Goal: Information Seeking & Learning: Learn about a topic

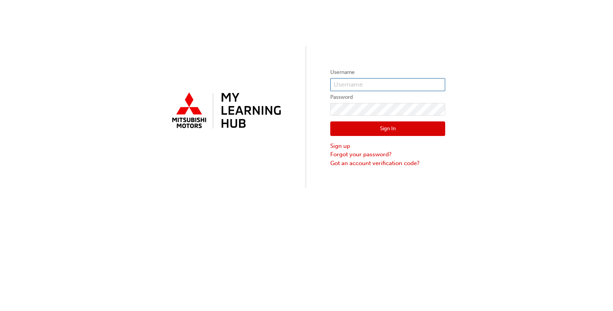
type input "[EMAIL_ADDRESS][PERSON_NAME][DOMAIN_NAME]"
click at [388, 129] on button "Sign In" at bounding box center [387, 128] width 115 height 15
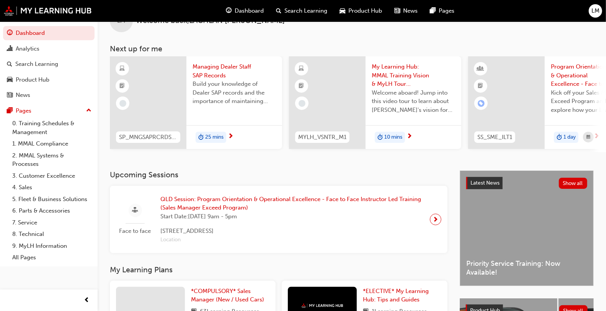
scroll to position [146, 0]
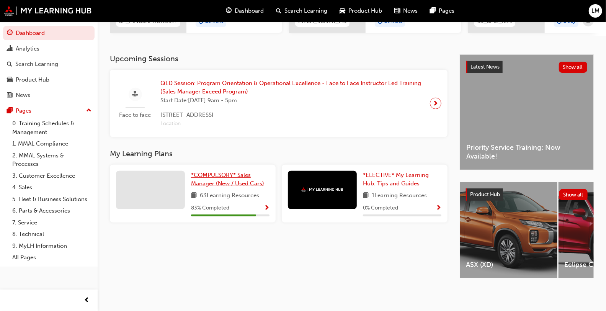
click at [213, 172] on span "*COMPULSORY* Sales Manager (New / Used Cars)" at bounding box center [227, 180] width 73 height 16
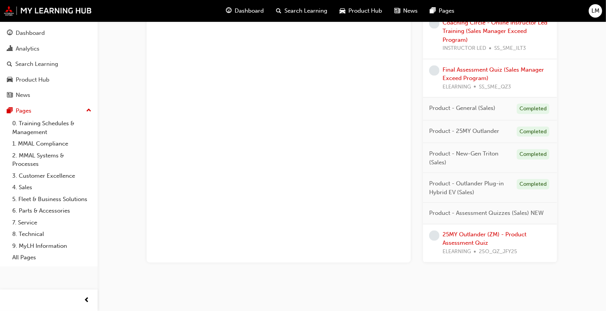
scroll to position [716, 0]
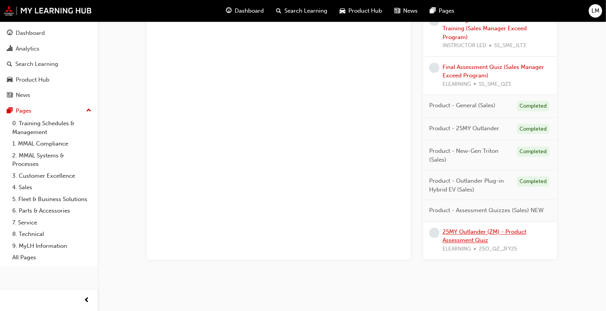
click at [468, 233] on link "25MY Outlander (ZM) - Product Assessment Quiz" at bounding box center [485, 237] width 84 height 16
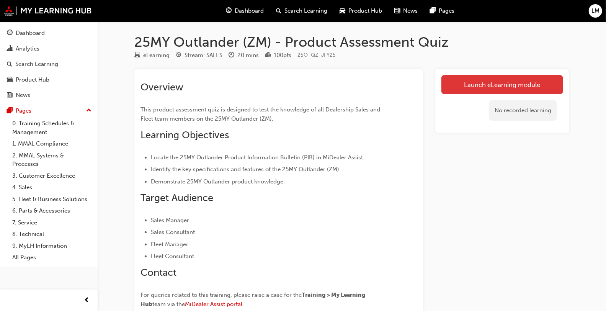
click at [489, 87] on link "Launch eLearning module" at bounding box center [503, 84] width 122 height 19
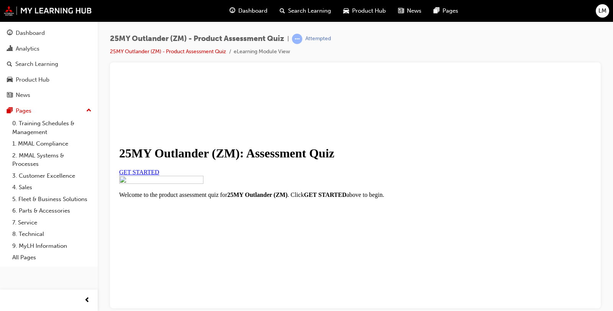
scroll to position [85, 0]
click at [185, 171] on div "GET STARTED" at bounding box center [355, 172] width 472 height 7
click at [159, 169] on link "GET STARTED" at bounding box center [139, 172] width 40 height 7
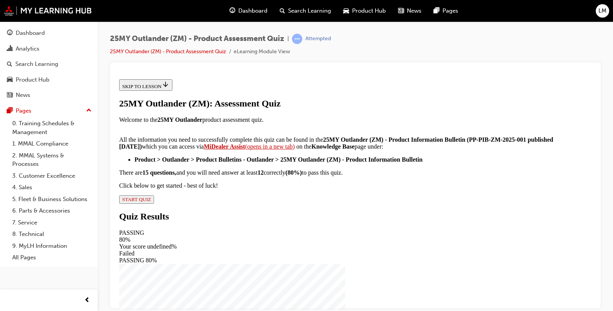
scroll to position [165, 0]
click at [151, 202] on span "START QUIZ" at bounding box center [136, 199] width 29 height 6
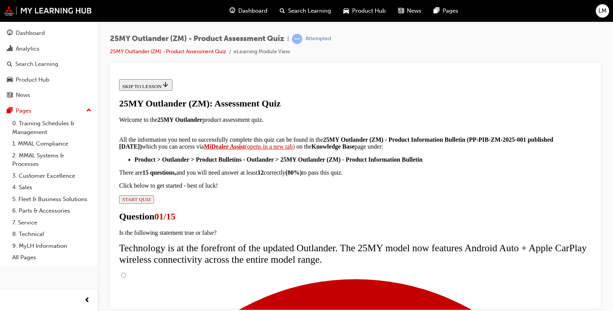
scroll to position [85, 0]
click at [126, 272] on input "True" at bounding box center [123, 274] width 5 height 5
radio input "true"
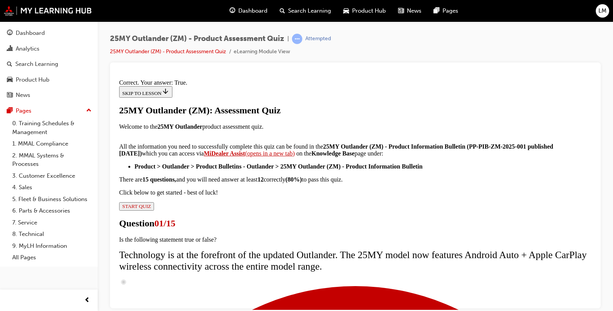
scroll to position [130, 0]
drag, startPoint x: 357, startPoint y: 280, endPoint x: 354, endPoint y: 277, distance: 4.7
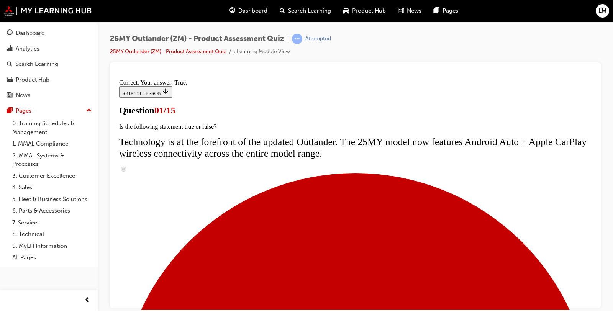
scroll to position [43, 0]
radio input "true"
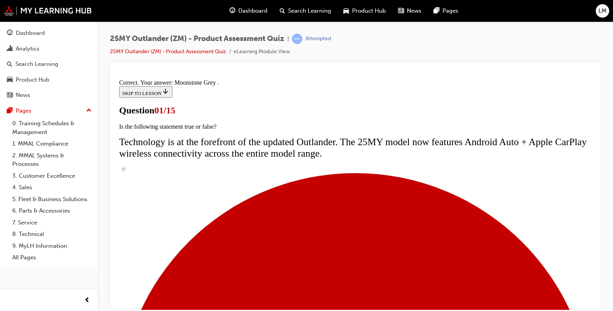
scroll to position [227, 0]
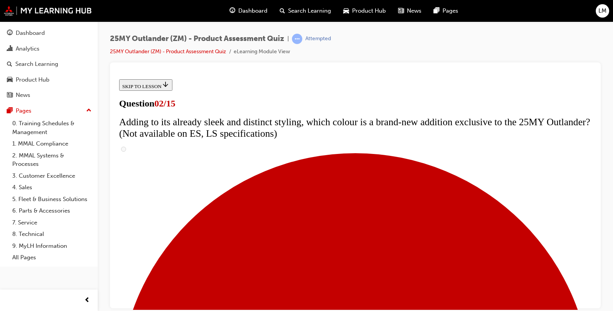
scroll to position [170, 0]
checkbox input "true"
drag, startPoint x: 360, startPoint y: 299, endPoint x: 363, endPoint y: 291, distance: 8.1
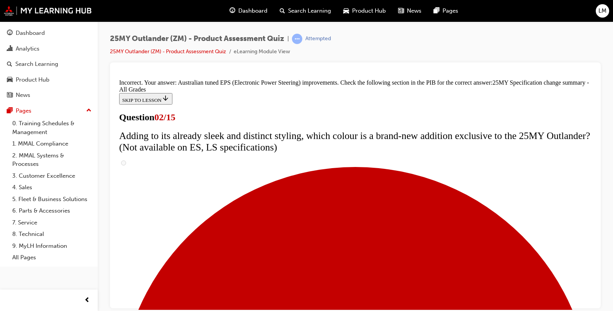
scroll to position [300, 0]
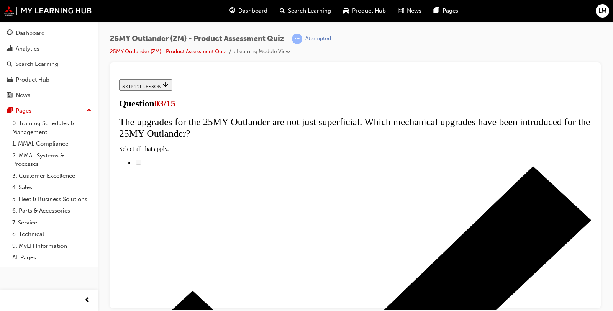
scroll to position [85, 0]
radio input "true"
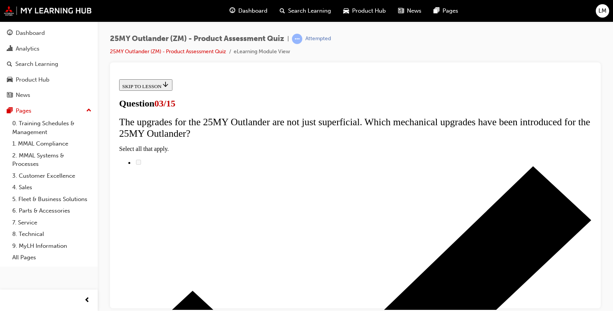
radio input "true"
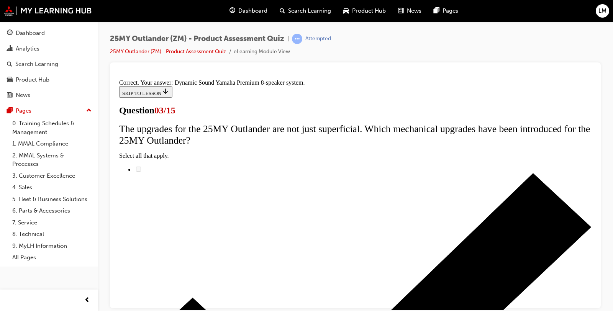
scroll to position [165, 0]
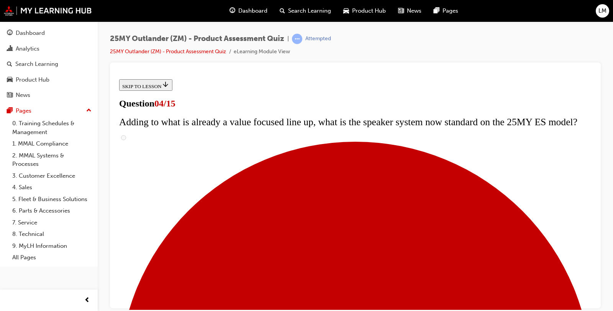
scroll to position [85, 0]
checkbox input "true"
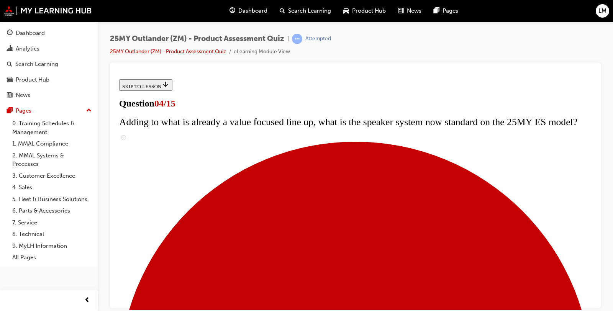
checkbox input "true"
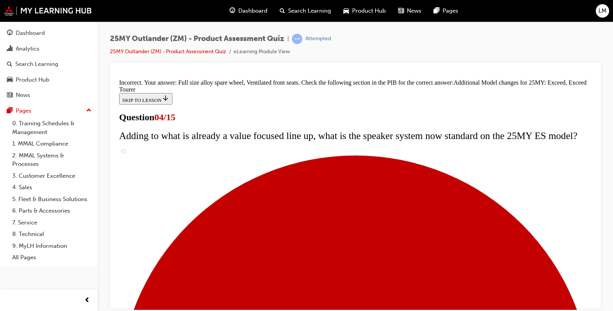
scroll to position [331, 0]
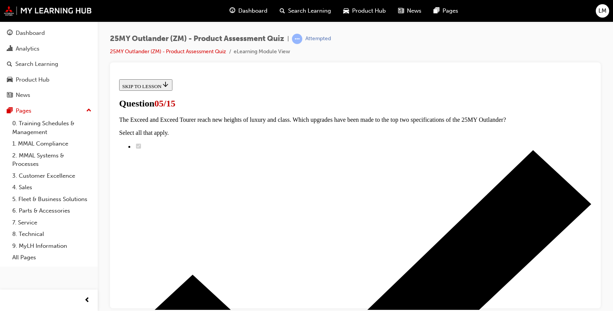
scroll to position [128, 0]
radio input "true"
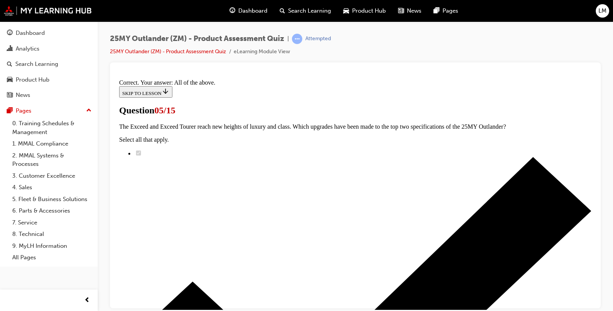
scroll to position [227, 0]
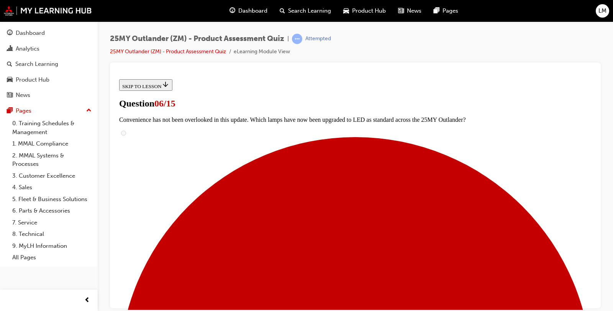
scroll to position [170, 0]
radio input "true"
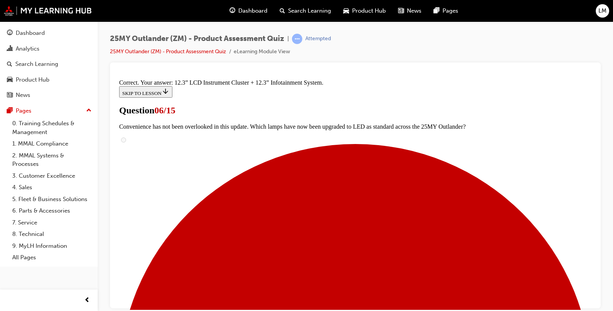
scroll to position [299, 0]
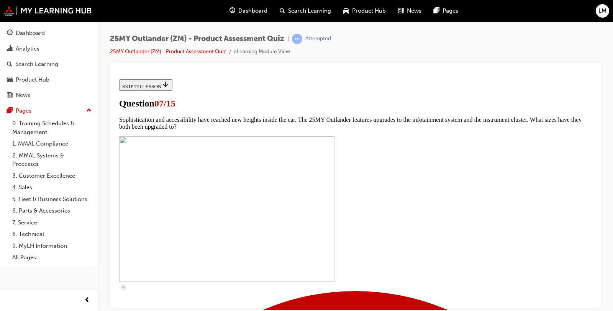
scroll to position [298, 0]
checkbox input "true"
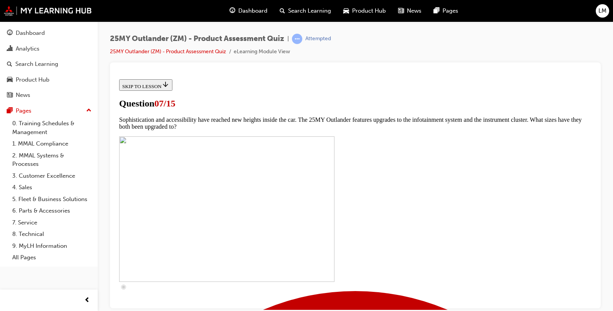
checkbox input "true"
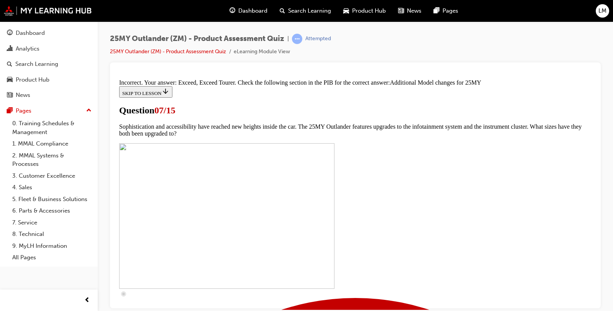
scroll to position [434, 0]
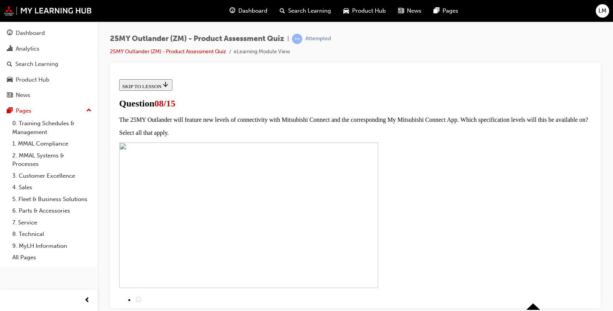
scroll to position [85, 0]
radio input "true"
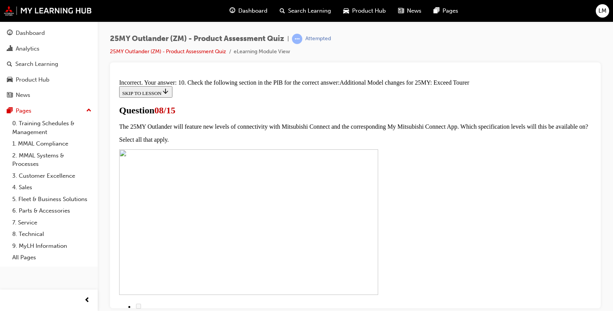
scroll to position [213, 0]
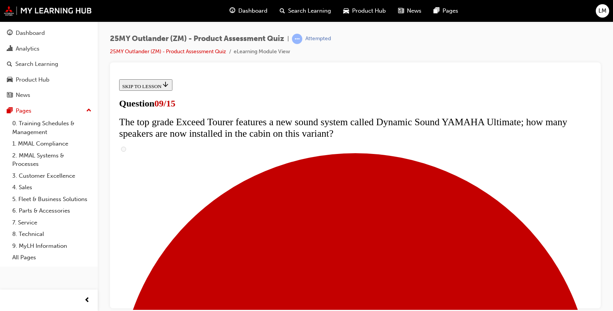
scroll to position [340, 0]
radio input "true"
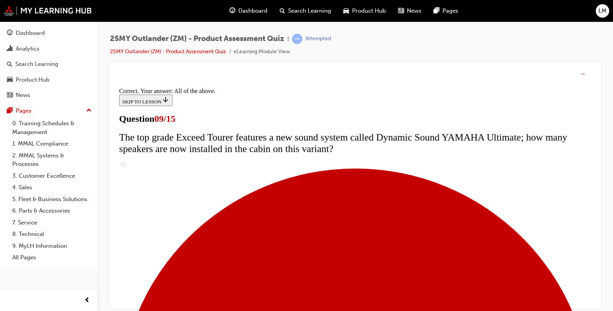
scroll to position [439, 0]
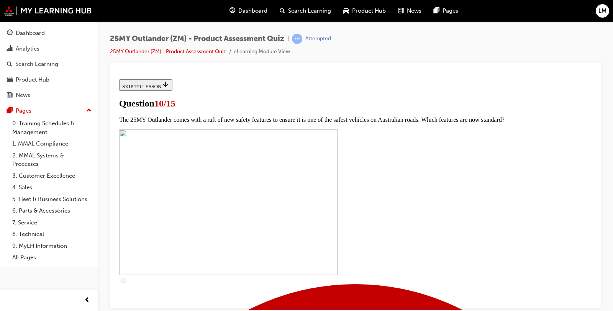
scroll to position [301, 0]
checkbox input "true"
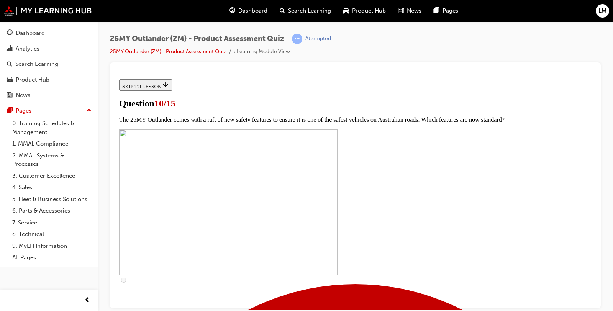
checkbox input "true"
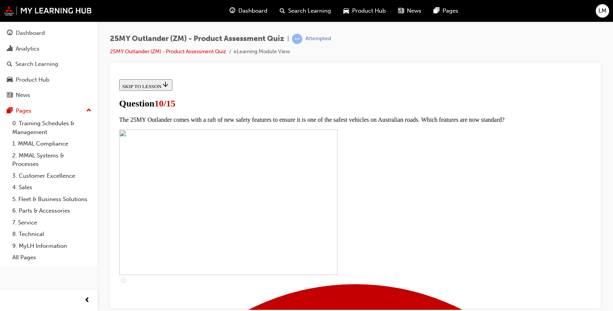
checkbox input "true"
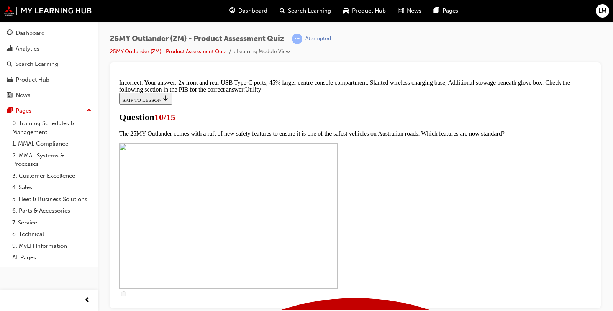
scroll to position [415, 0]
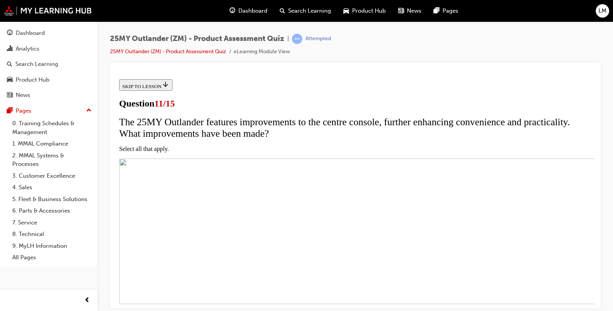
scroll to position [85, 0]
checkbox input "true"
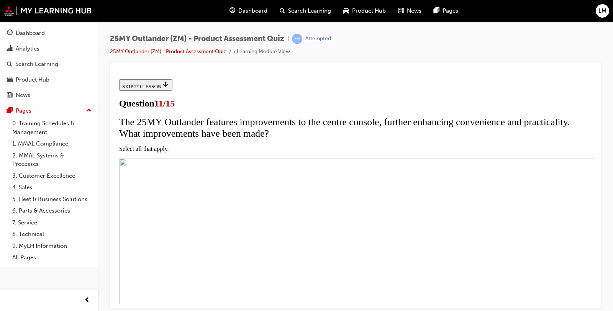
checkbox input "true"
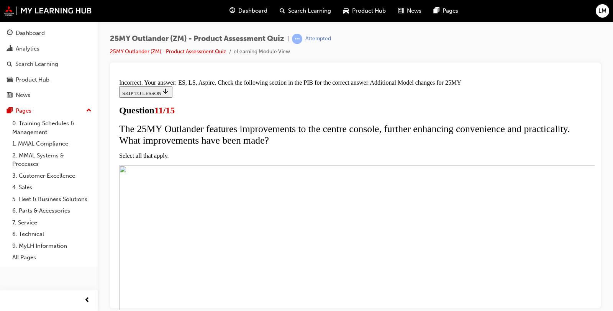
scroll to position [269, 0]
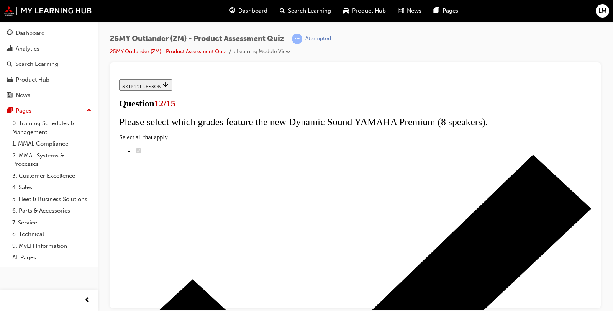
scroll to position [85, 0]
drag, startPoint x: 263, startPoint y: 176, endPoint x: 269, endPoint y: 181, distance: 7.9
radio input "true"
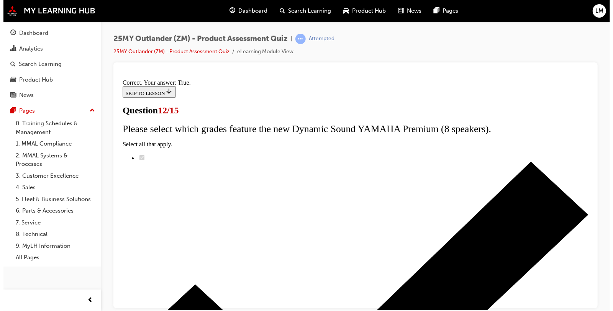
scroll to position [130, 0]
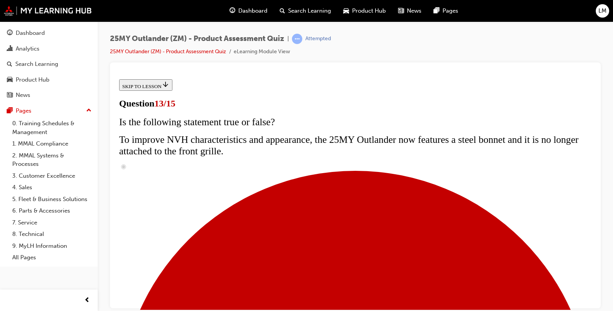
scroll to position [43, 0]
radio input "true"
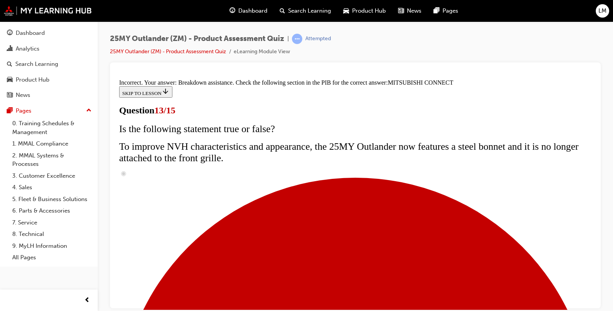
scroll to position [286, 0]
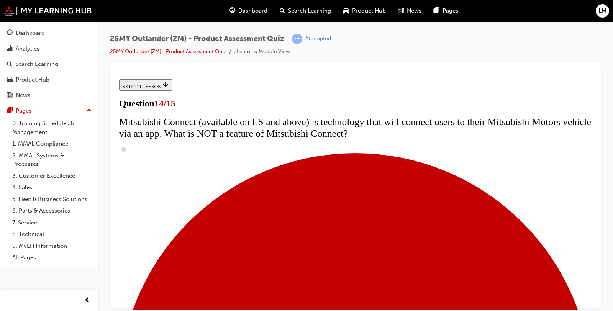
scroll to position [251, 0]
radio input "true"
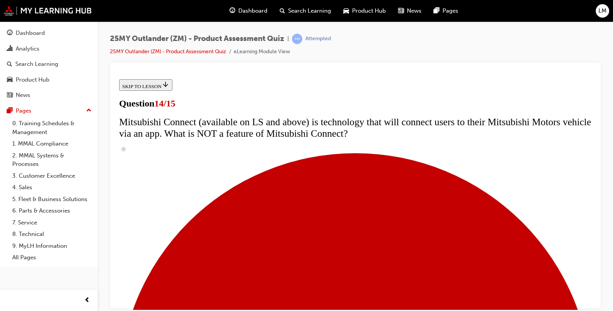
radio input "true"
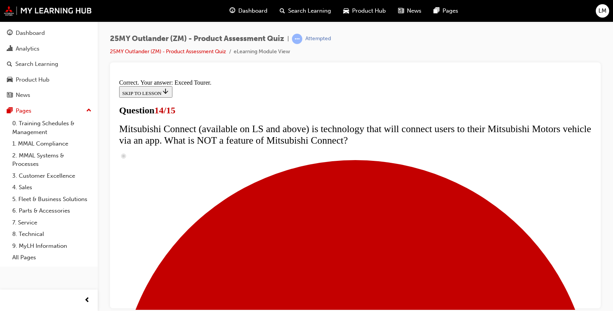
scroll to position [360, 0]
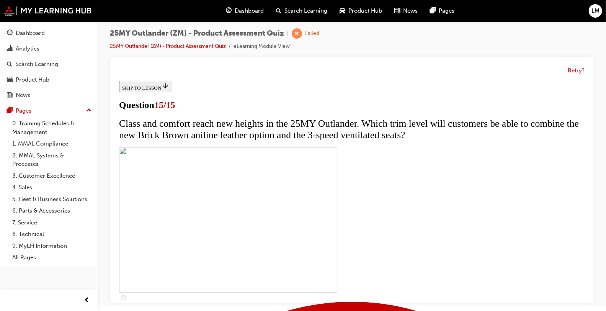
scroll to position [0, 0]
